Goal: Information Seeking & Learning: Learn about a topic

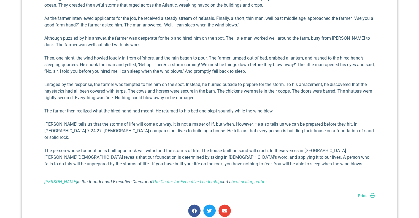
scroll to position [55, 0]
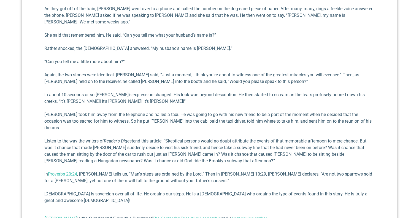
scroll to position [495, 0]
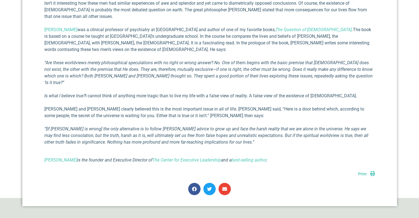
scroll to position [303, 0]
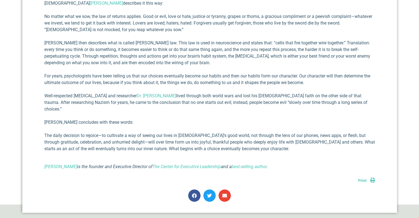
scroll to position [303, 0]
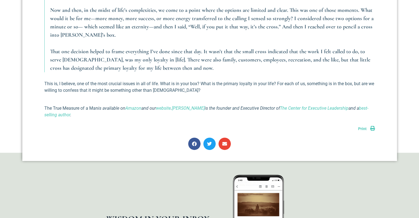
scroll to position [413, 0]
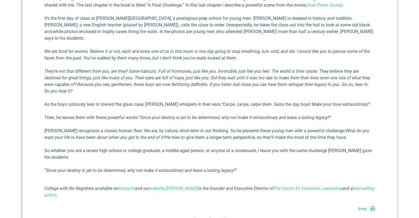
scroll to position [275, 0]
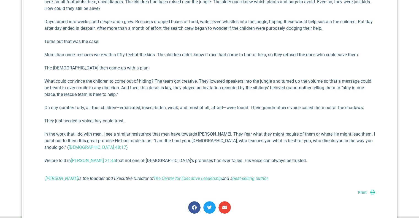
scroll to position [358, 0]
